Goal: Task Accomplishment & Management: Use online tool/utility

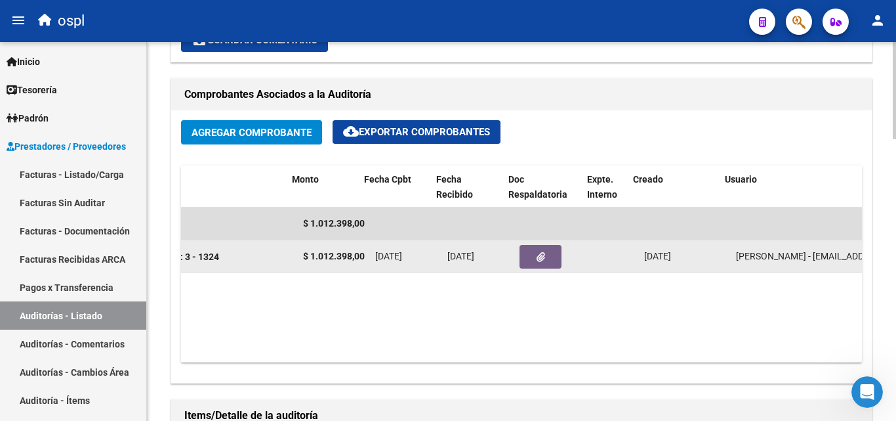
scroll to position [0, 415]
click at [526, 255] on icon "button" at bounding box center [530, 257] width 9 height 10
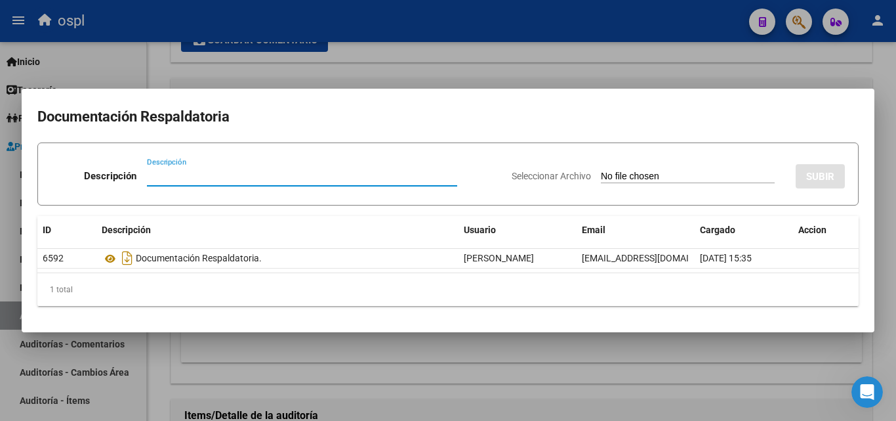
click at [625, 175] on input "Seleccionar Archivo" at bounding box center [688, 177] width 174 height 12
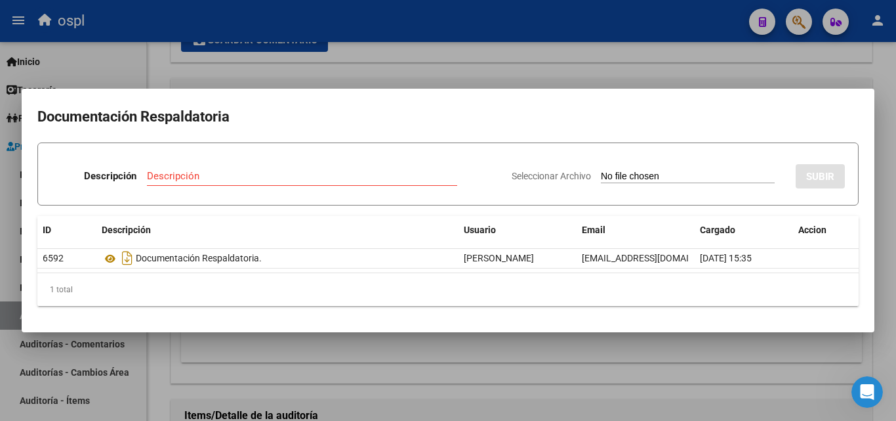
type input "C:\fakepath\RECHAZO X ILEGITIMA - FC 1324.pdf"
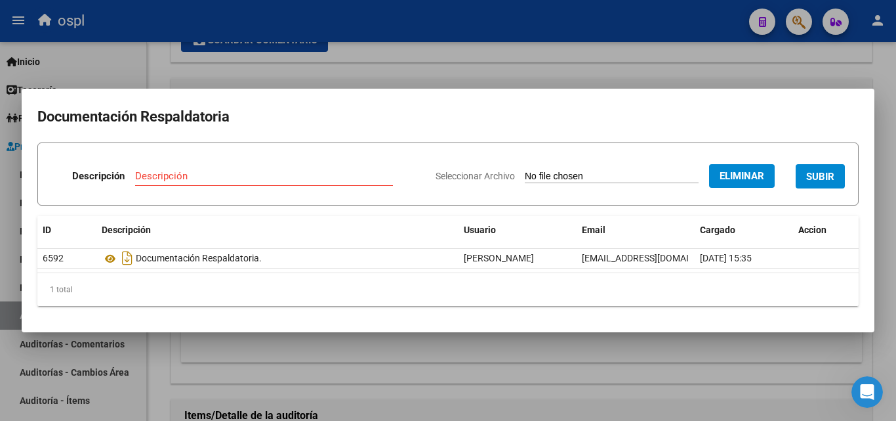
click at [263, 167] on div "Descripción" at bounding box center [264, 176] width 258 height 20
click at [256, 170] on input "Descripción" at bounding box center [264, 176] width 258 height 12
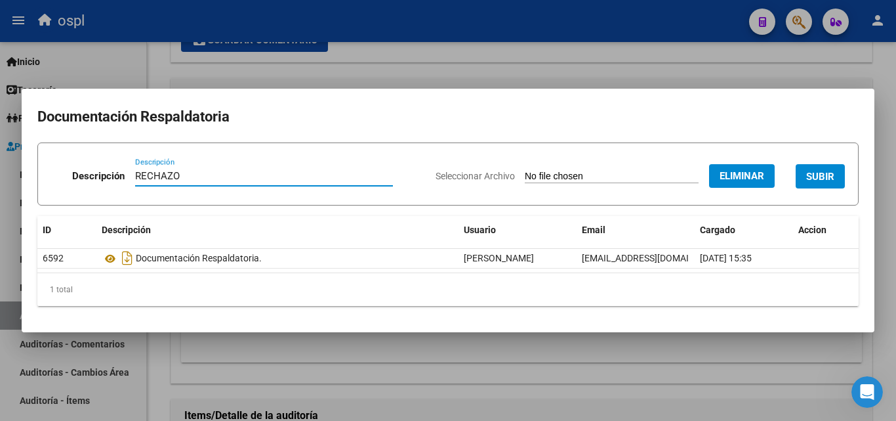
type input "RECHAZO"
click at [813, 174] on span "SUBIR" at bounding box center [821, 177] width 28 height 12
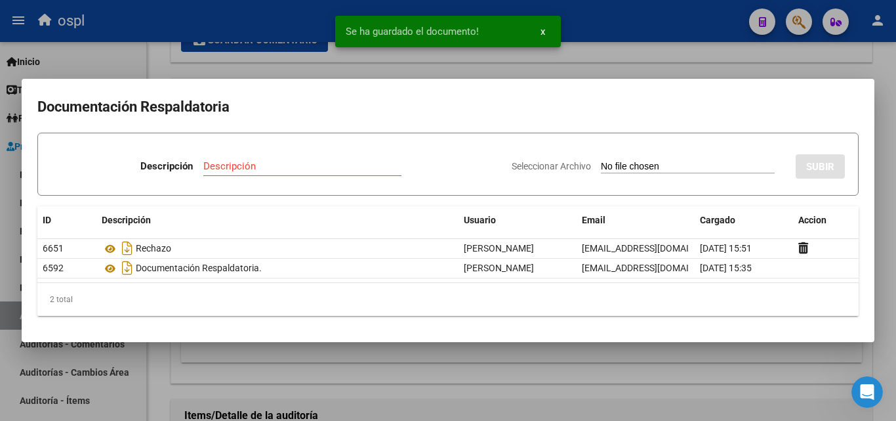
click at [93, 72] on div at bounding box center [448, 210] width 896 height 421
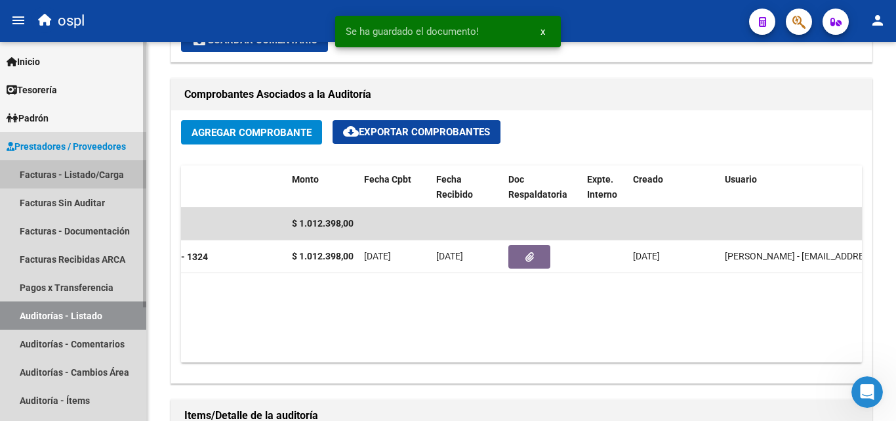
click at [69, 174] on link "Facturas - Listado/Carga" at bounding box center [73, 174] width 146 height 28
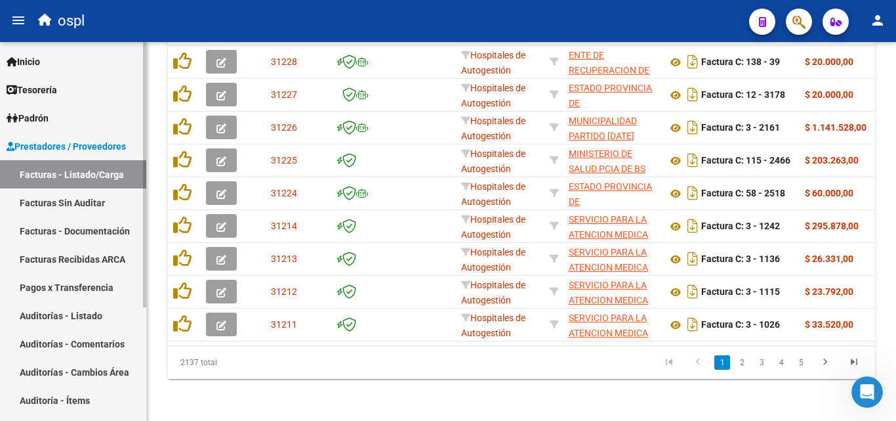
scroll to position [51, 0]
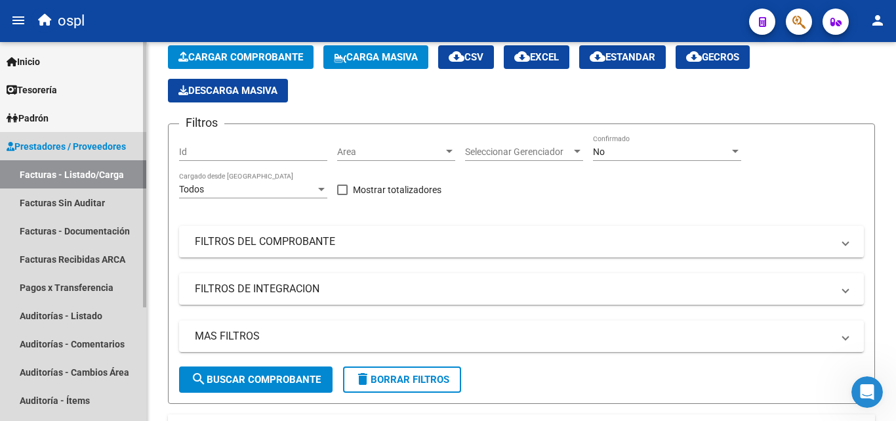
click at [101, 175] on link "Facturas - Listado/Carga" at bounding box center [73, 174] width 146 height 28
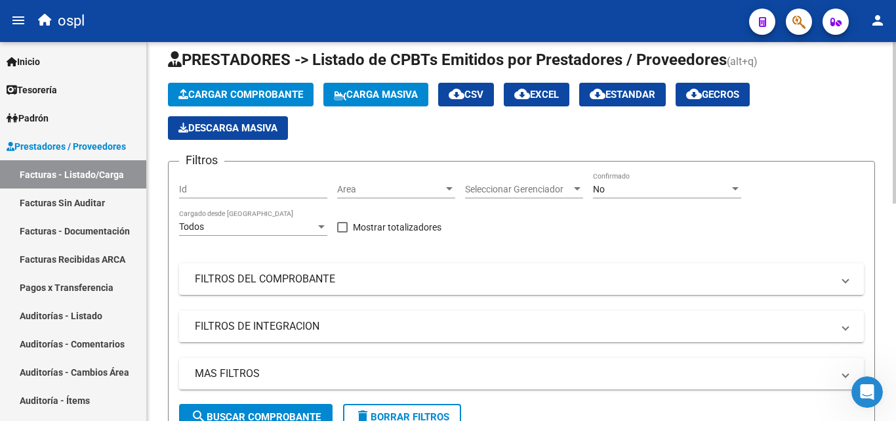
scroll to position [0, 0]
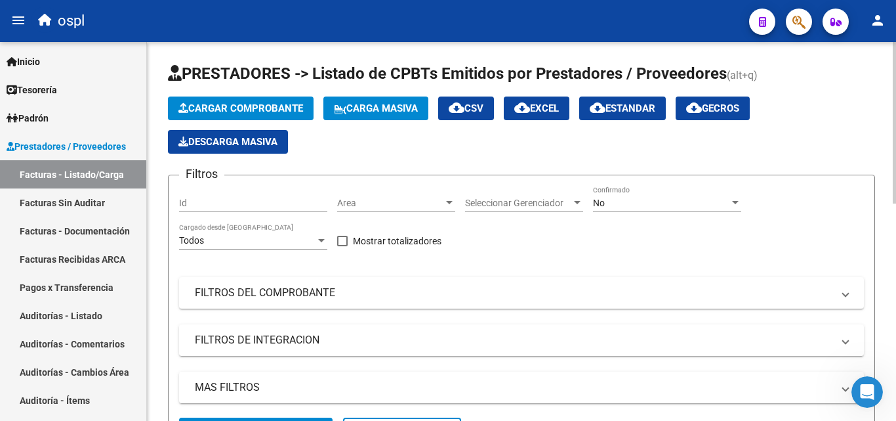
click at [377, 195] on div "Area Area" at bounding box center [396, 199] width 118 height 26
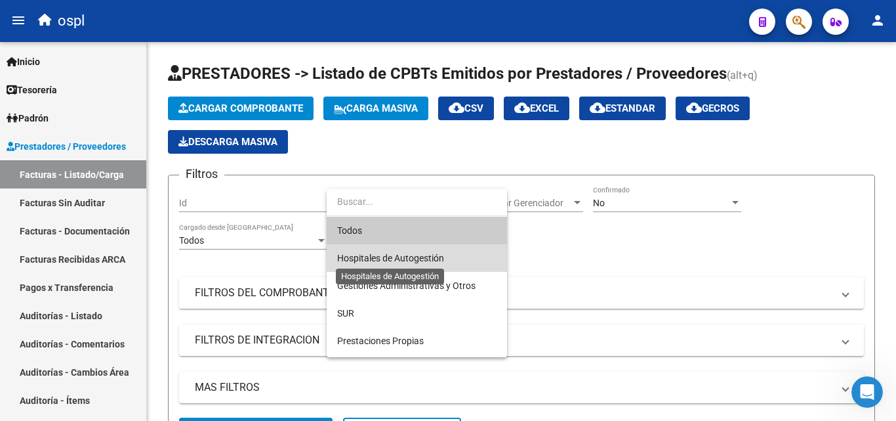
click at [377, 259] on span "Hospitales de Autogestión" at bounding box center [390, 258] width 107 height 10
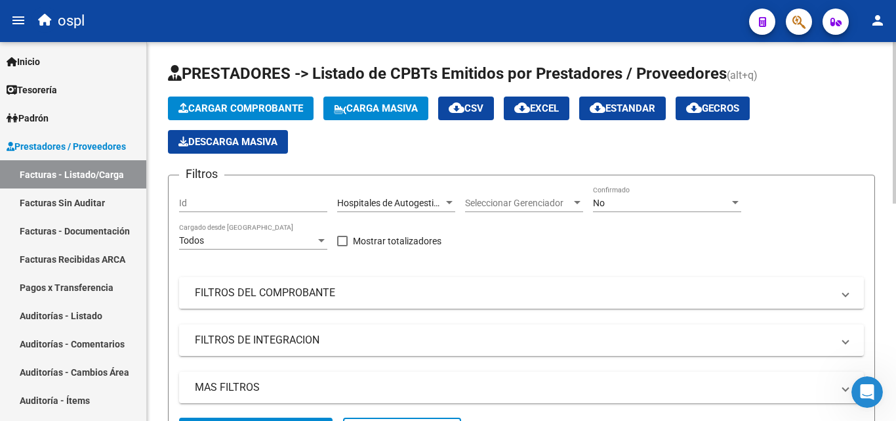
drag, startPoint x: 295, startPoint y: 287, endPoint x: 491, endPoint y: 260, distance: 198.1
click at [295, 287] on mat-panel-title "FILTROS DEL COMPROBANTE" at bounding box center [514, 292] width 638 height 14
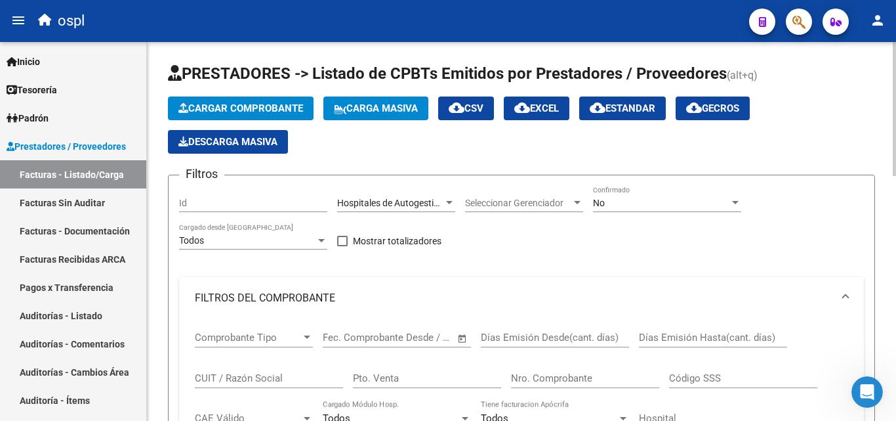
click at [465, 341] on span "Open calendar" at bounding box center [462, 337] width 31 height 31
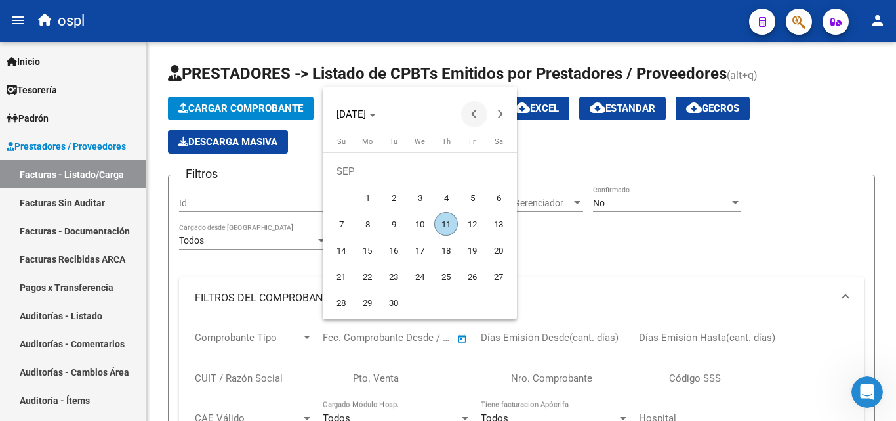
click at [465, 112] on span "Previous month" at bounding box center [474, 114] width 26 height 26
click at [473, 169] on span "1" at bounding box center [473, 171] width 24 height 24
type input "[DATE]"
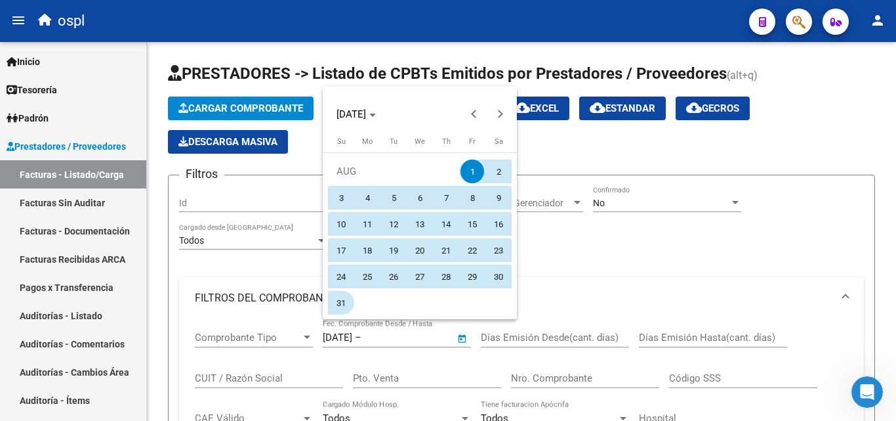
click at [341, 303] on span "31" at bounding box center [341, 303] width 24 height 24
type input "[DATE]"
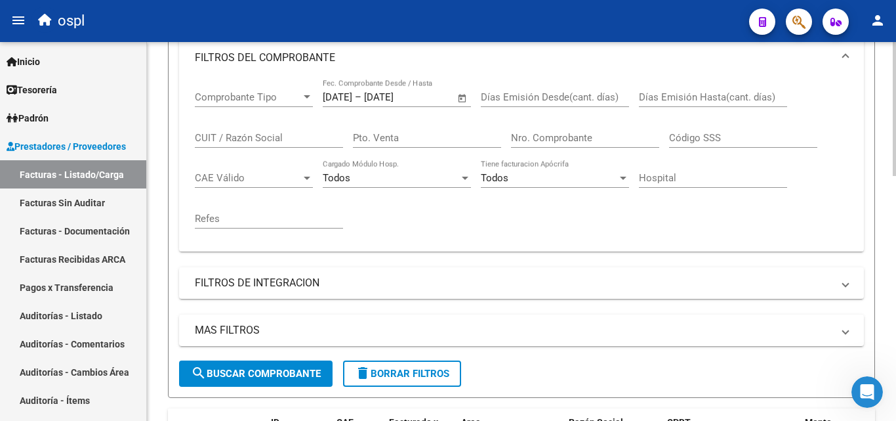
scroll to position [262, 0]
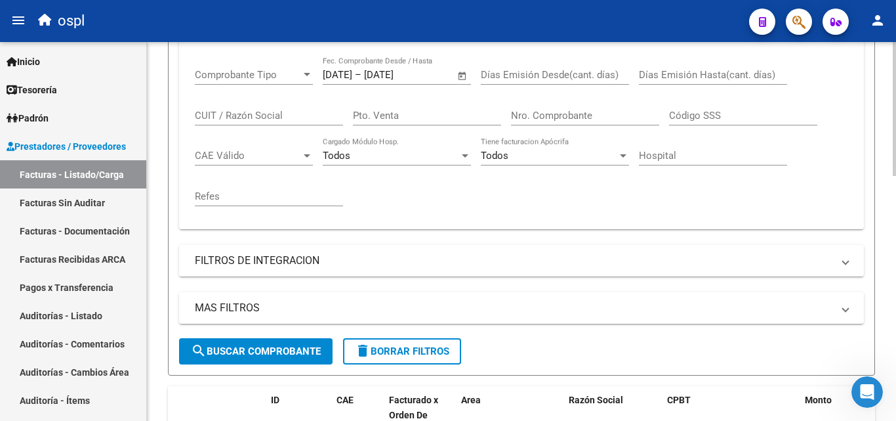
click at [266, 348] on span "search Buscar Comprobante" at bounding box center [256, 351] width 130 height 12
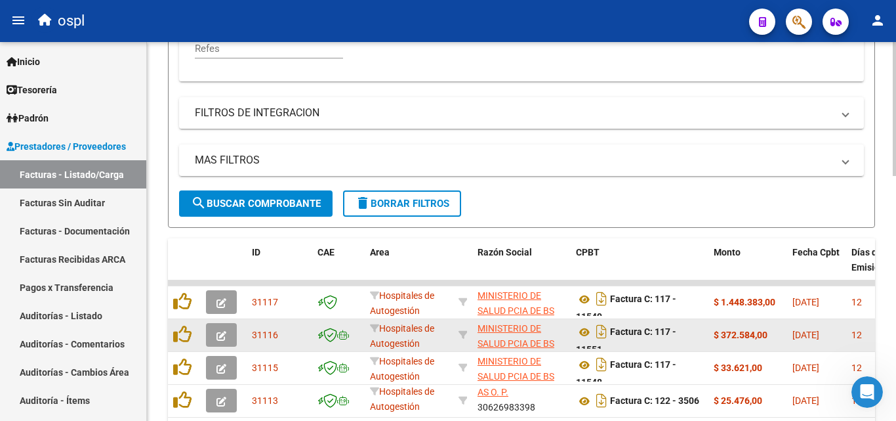
scroll to position [431, 0]
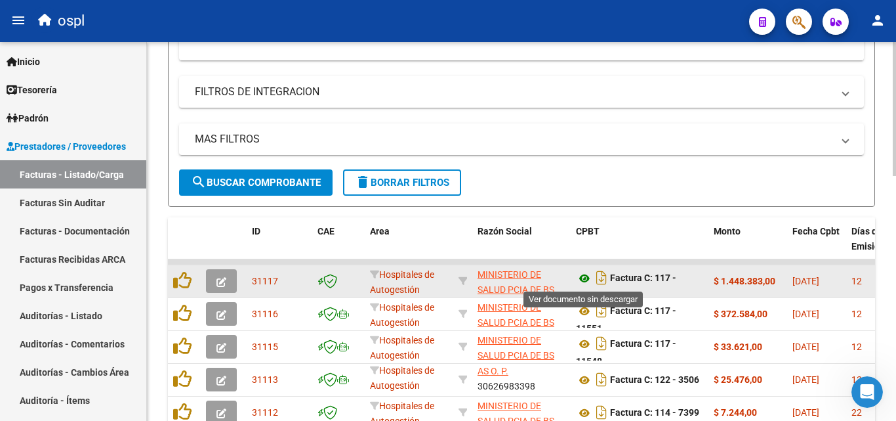
click at [587, 278] on icon at bounding box center [584, 278] width 17 height 16
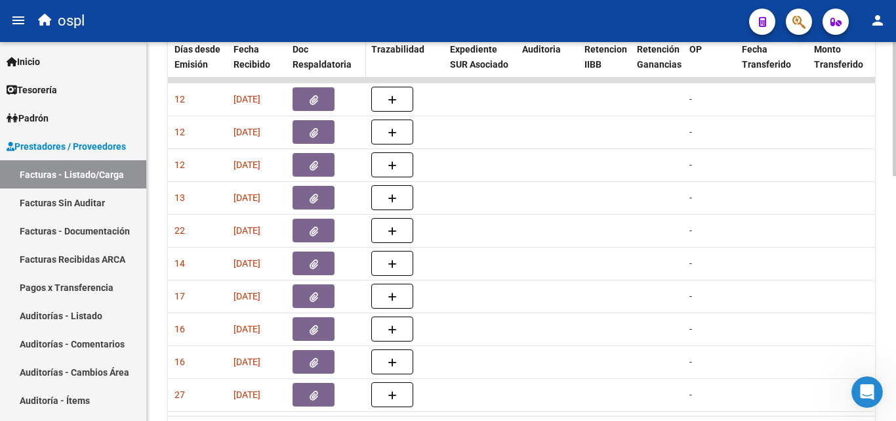
scroll to position [497, 0]
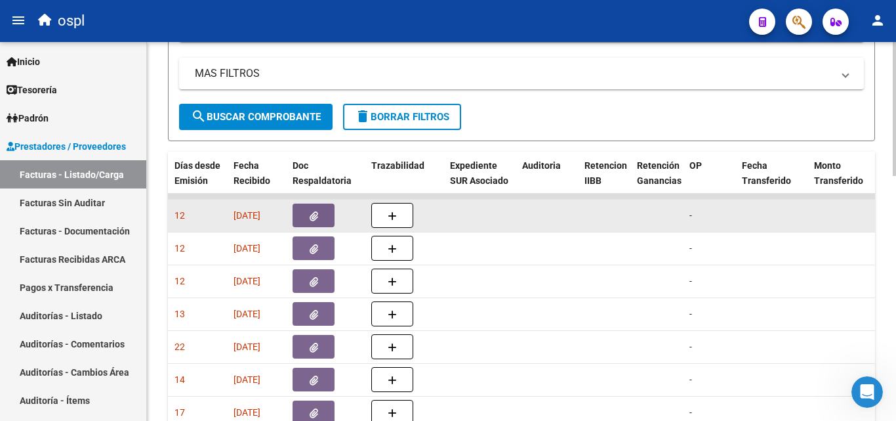
click at [322, 212] on button "button" at bounding box center [314, 215] width 42 height 24
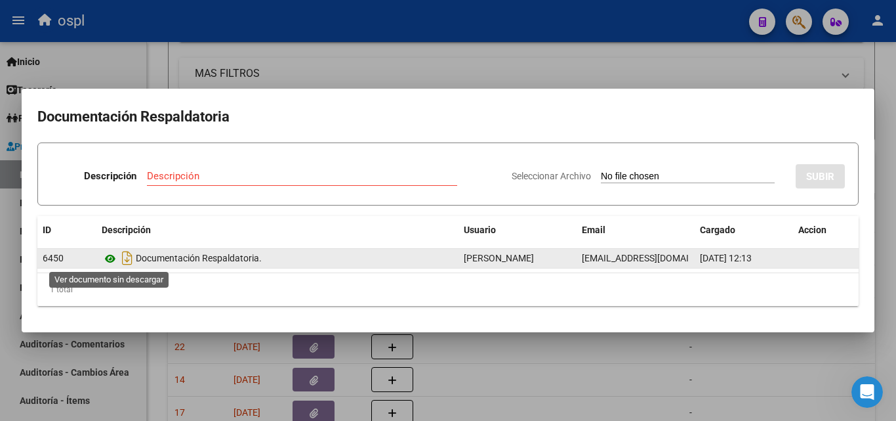
click at [109, 255] on icon at bounding box center [110, 259] width 17 height 16
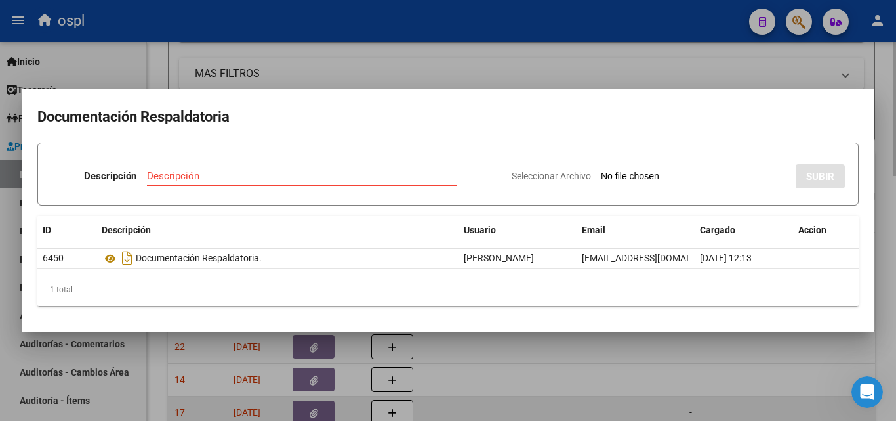
drag, startPoint x: 599, startPoint y: 398, endPoint x: 411, endPoint y: 419, distance: 188.9
click at [597, 398] on div at bounding box center [448, 210] width 896 height 421
